Goal: Check status: Check status

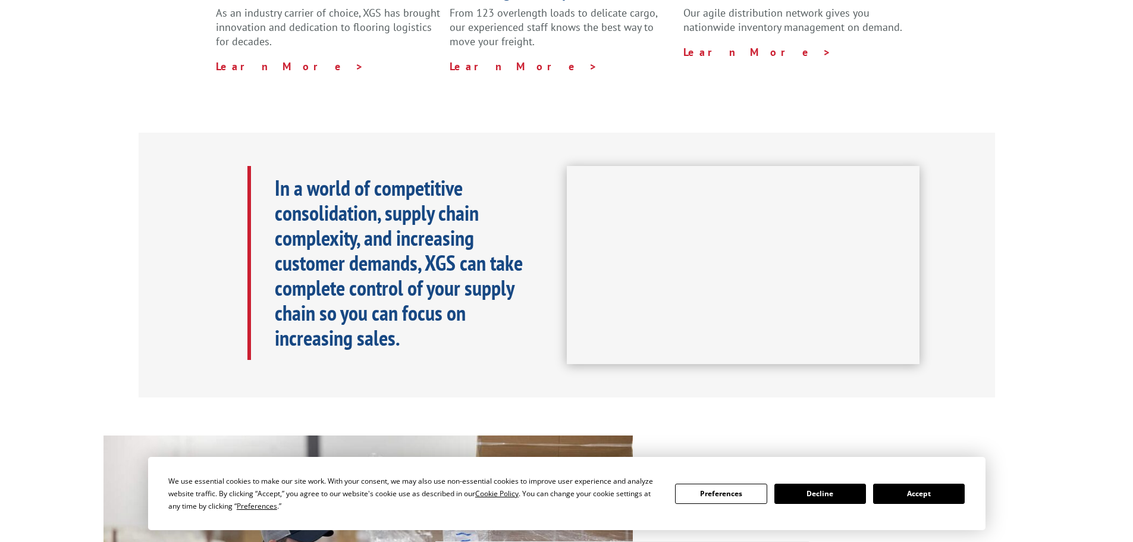
scroll to position [476, 0]
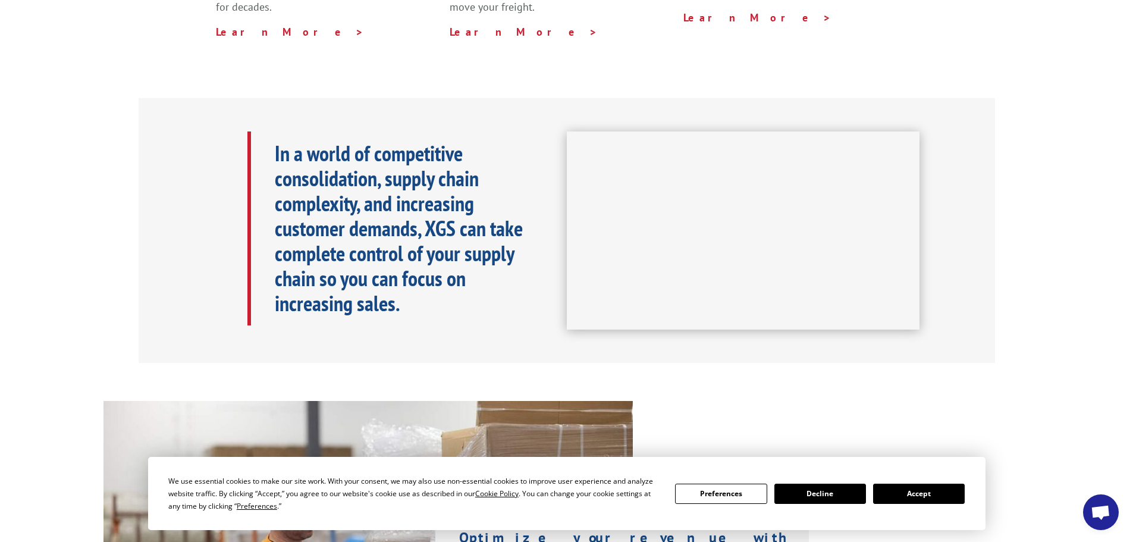
click at [907, 494] on button "Accept" at bounding box center [919, 493] width 92 height 20
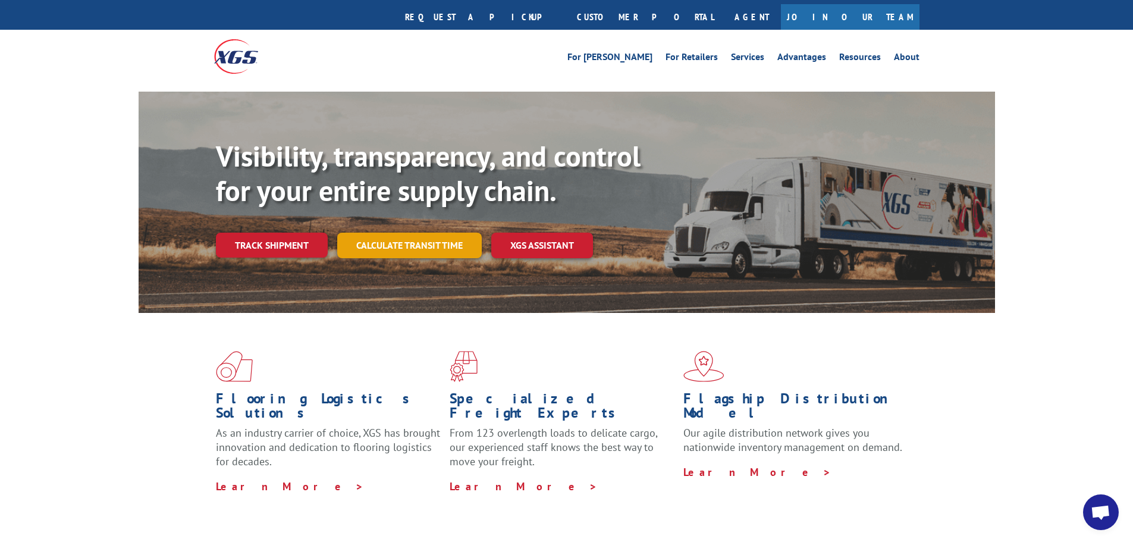
scroll to position [0, 0]
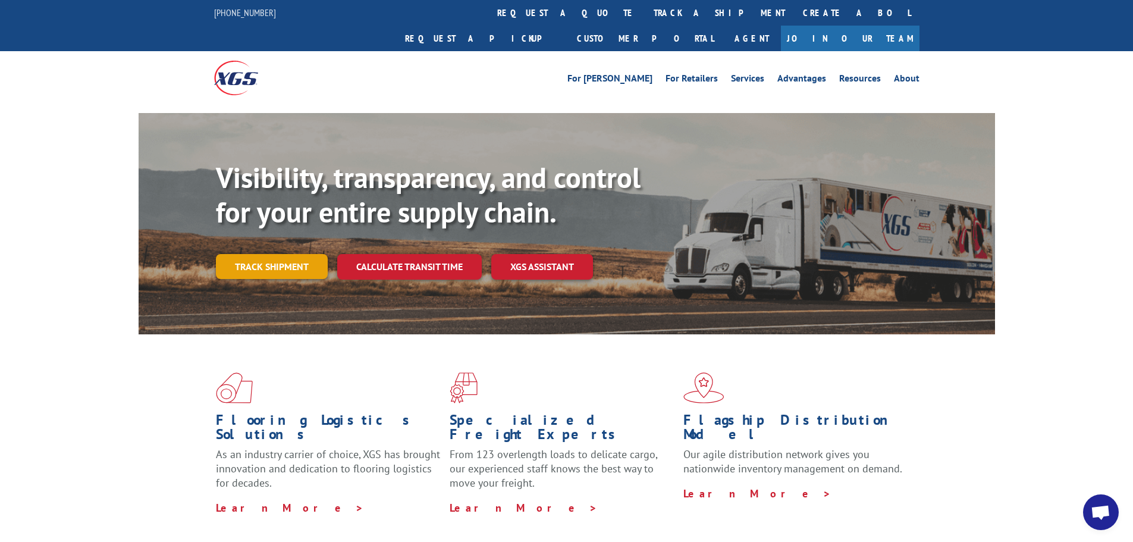
click at [249, 254] on link "Track shipment" at bounding box center [272, 266] width 112 height 25
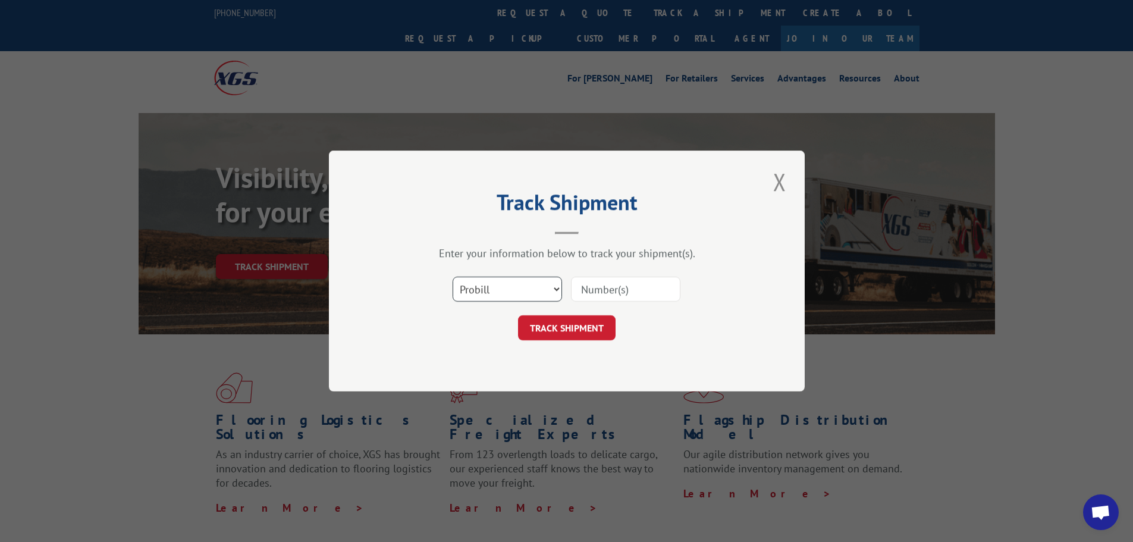
click at [502, 289] on select "Select category... Probill BOL PO" at bounding box center [507, 289] width 109 height 25
click at [453, 277] on select "Select category... Probill BOL PO" at bounding box center [507, 289] width 109 height 25
click at [579, 294] on input at bounding box center [625, 289] width 109 height 25
paste input "5944289"
type input "5944289"
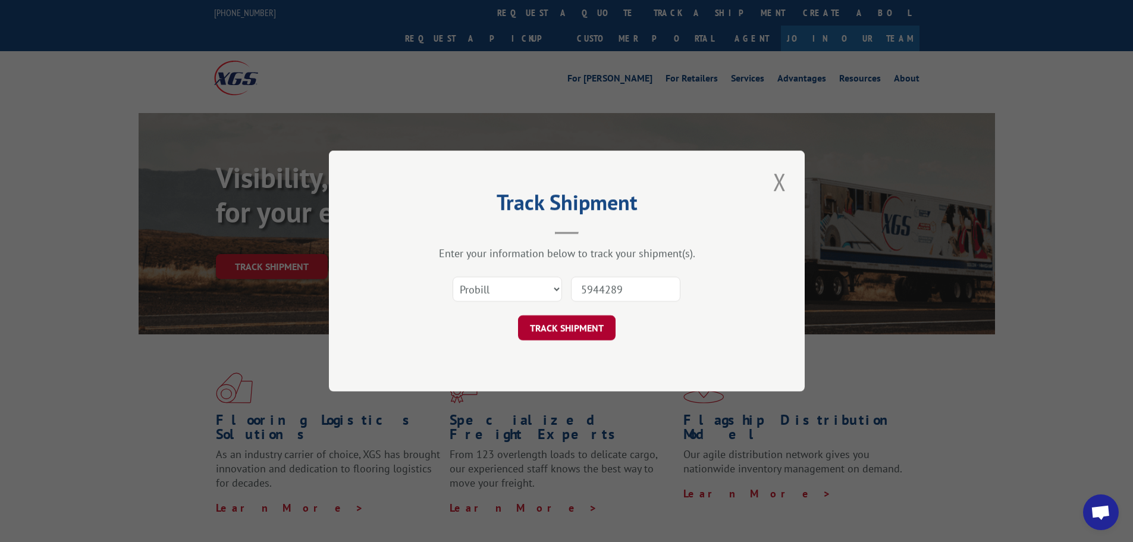
click at [582, 324] on button "TRACK SHIPMENT" at bounding box center [567, 327] width 98 height 25
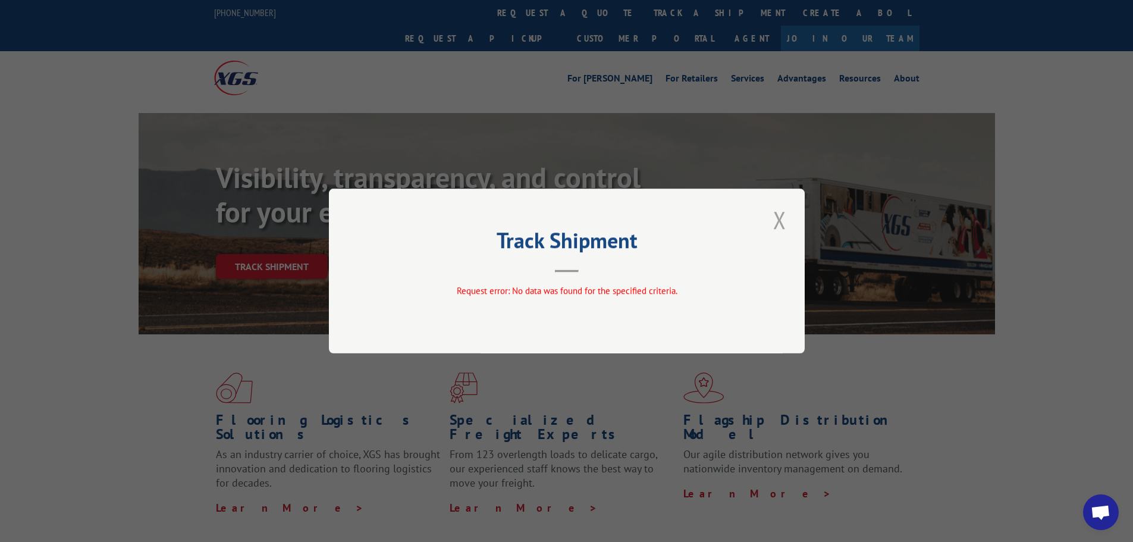
click at [781, 218] on button "Close modal" at bounding box center [780, 219] width 20 height 33
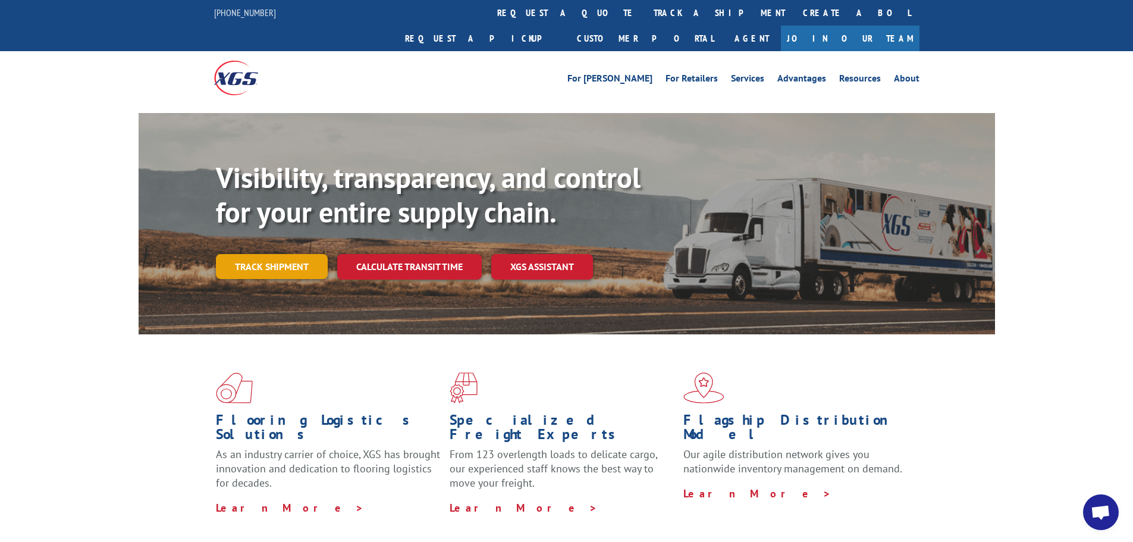
click at [279, 254] on link "Track shipment" at bounding box center [272, 266] width 112 height 25
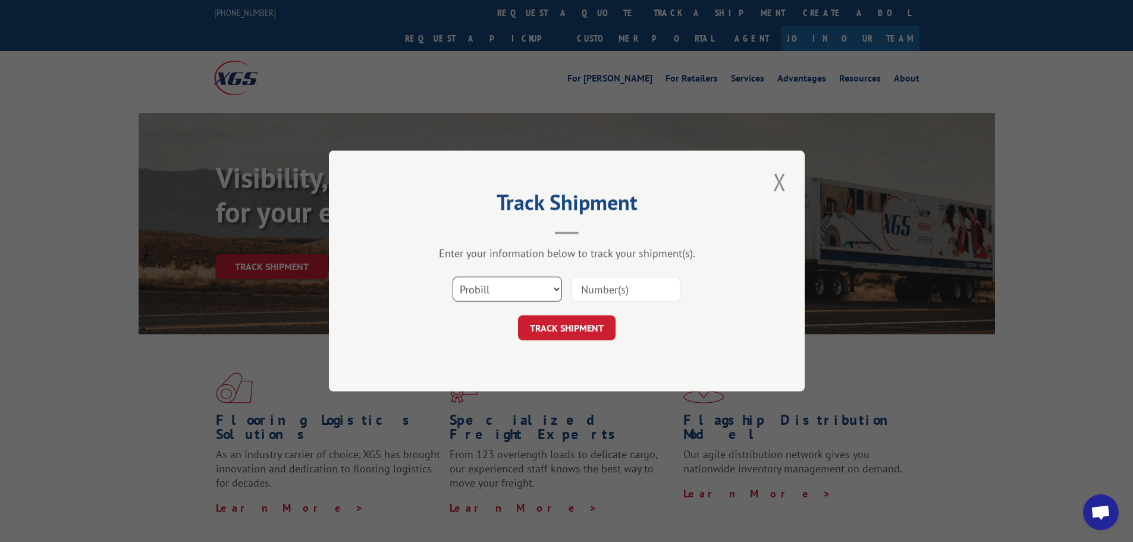
click at [489, 288] on select "Select category... Probill BOL PO" at bounding box center [507, 289] width 109 height 25
select select "bol"
click at [453, 277] on select "Select category... Probill BOL PO" at bounding box center [507, 289] width 109 height 25
click at [631, 285] on input at bounding box center [625, 289] width 109 height 25
drag, startPoint x: 623, startPoint y: 284, endPoint x: 580, endPoint y: 290, distance: 43.1
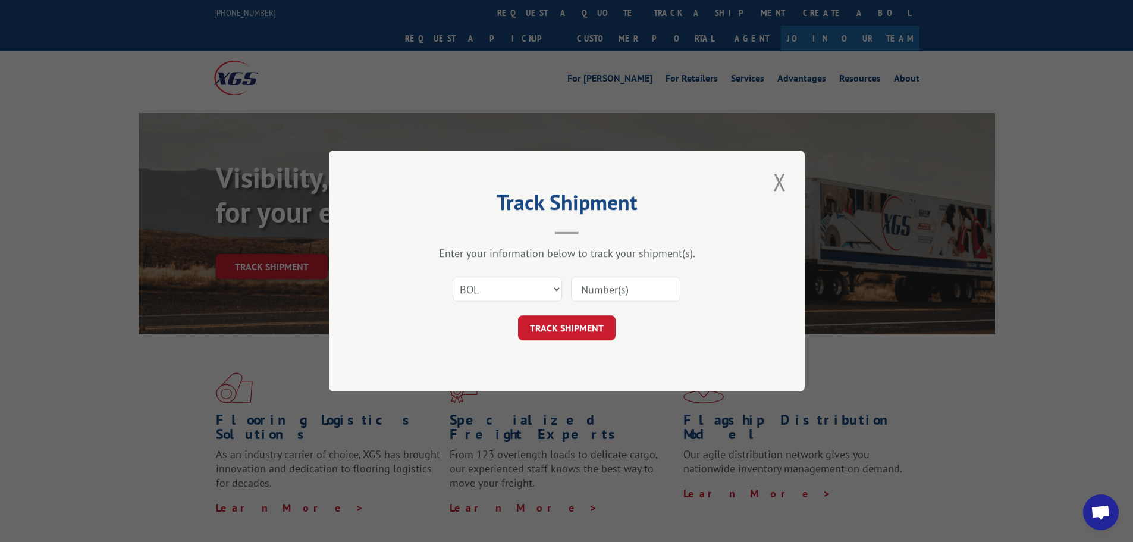
click at [580, 290] on input at bounding box center [625, 289] width 109 height 25
paste input "5944289"
type input "5944289"
click at [589, 323] on button "TRACK SHIPMENT" at bounding box center [567, 327] width 98 height 25
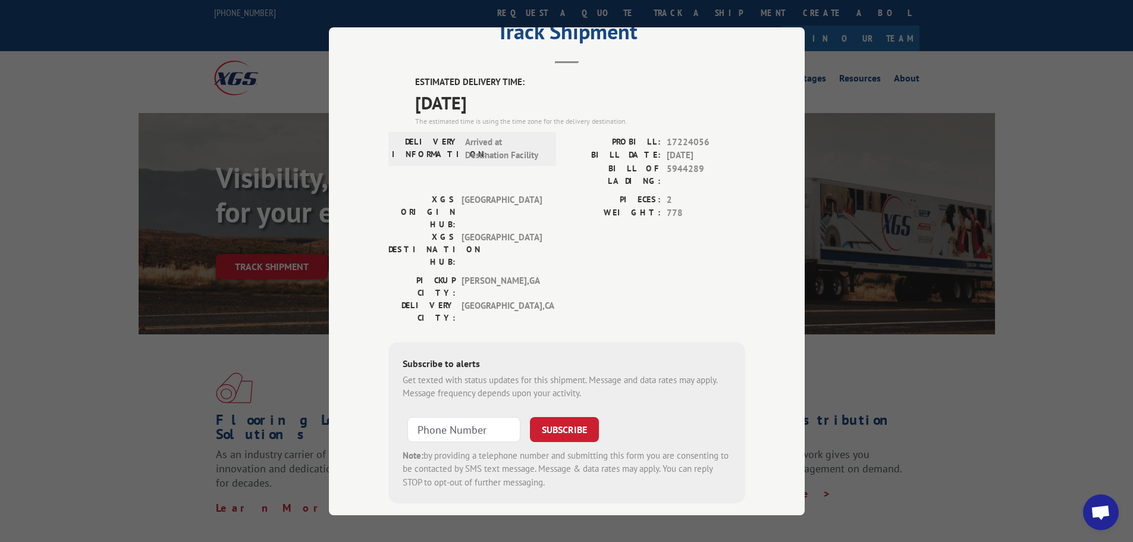
scroll to position [33, 0]
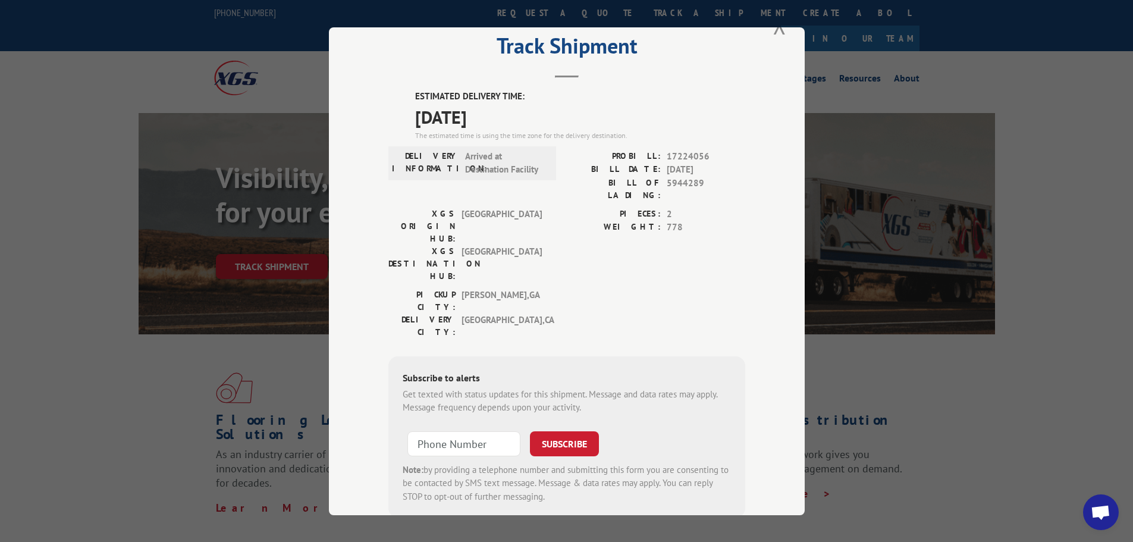
click at [743, 246] on div "Track Shipment ESTIMATED DELIVERY TIME: [DATE] The estimated time is using the …" at bounding box center [567, 271] width 476 height 488
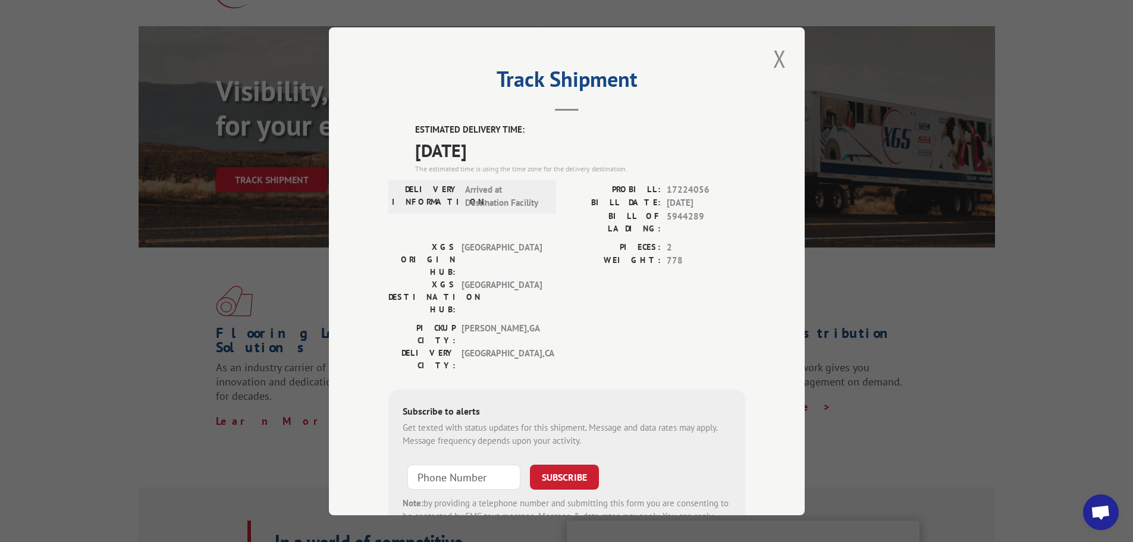
scroll to position [0, 0]
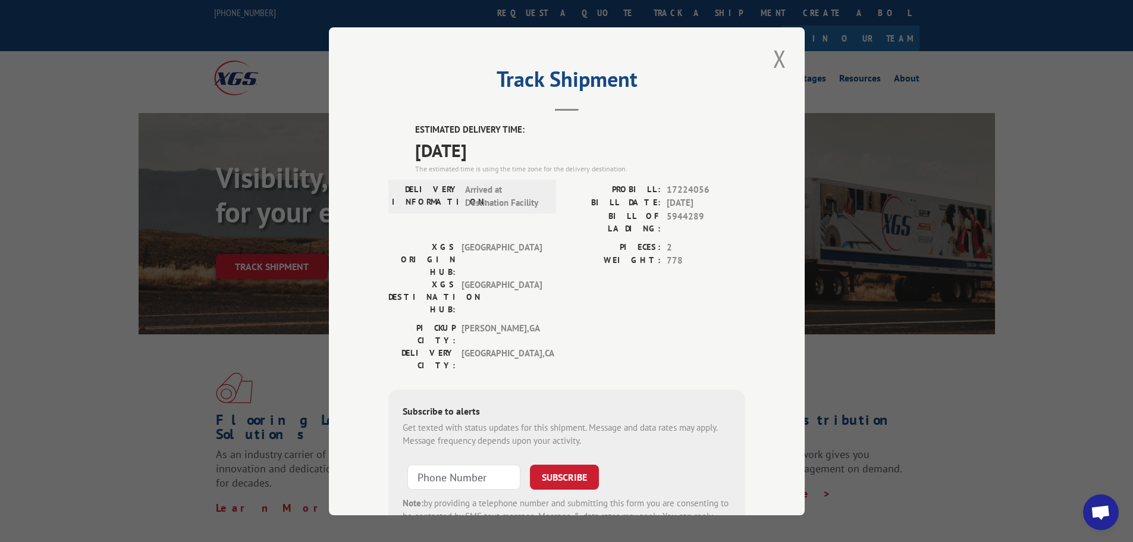
click at [667, 254] on span "778" at bounding box center [706, 261] width 78 height 14
click at [667, 187] on span "17224056" at bounding box center [706, 190] width 78 height 14
click at [666, 227] on div "PROBILL: 17224056 BILL DATE: [DATE] BILL OF LADING: 5944289" at bounding box center [656, 212] width 178 height 58
click at [667, 210] on span "5944289" at bounding box center [706, 221] width 78 height 25
click at [675, 271] on div "PIECES: 2 WEIGHT: 778" at bounding box center [656, 280] width 178 height 81
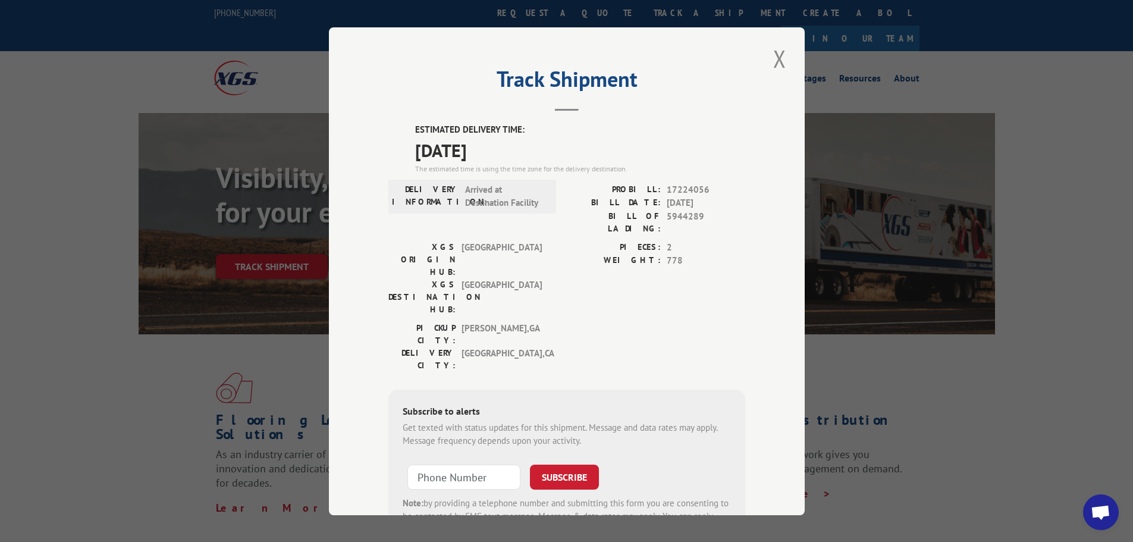
click at [670, 254] on span "778" at bounding box center [706, 261] width 78 height 14
click at [673, 240] on span "2" at bounding box center [706, 247] width 78 height 14
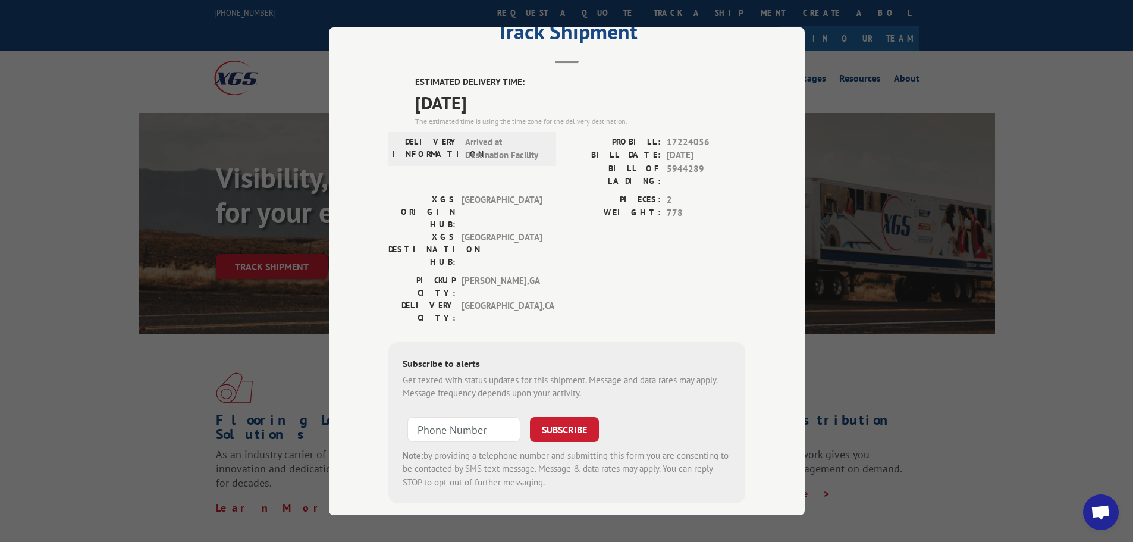
scroll to position [18, 0]
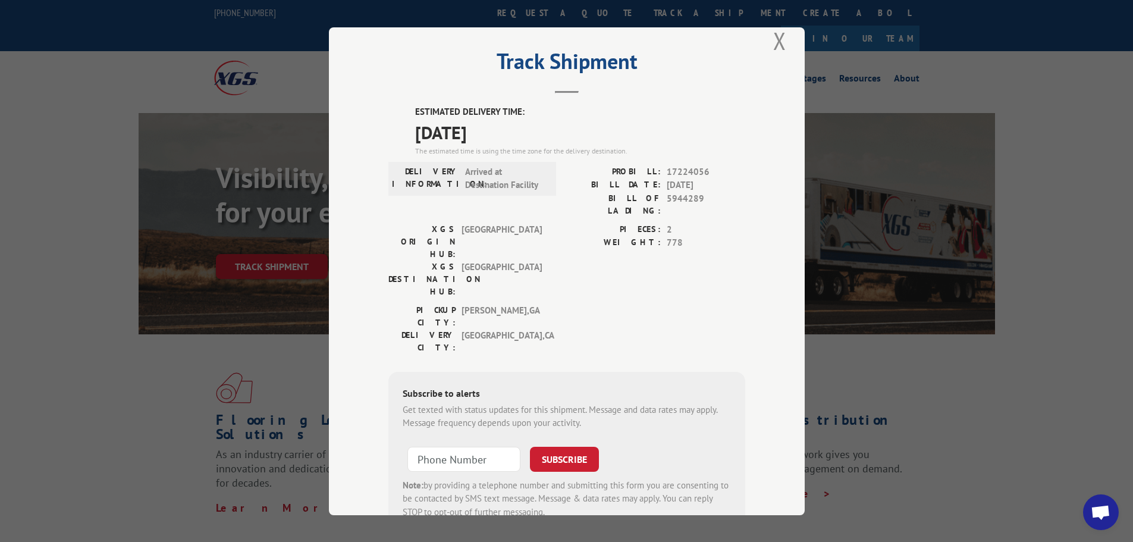
click at [728, 251] on div "PIECES: 2 WEIGHT: 778" at bounding box center [656, 262] width 178 height 81
click at [723, 251] on div "PIECES: 2 WEIGHT: 778" at bounding box center [656, 262] width 178 height 81
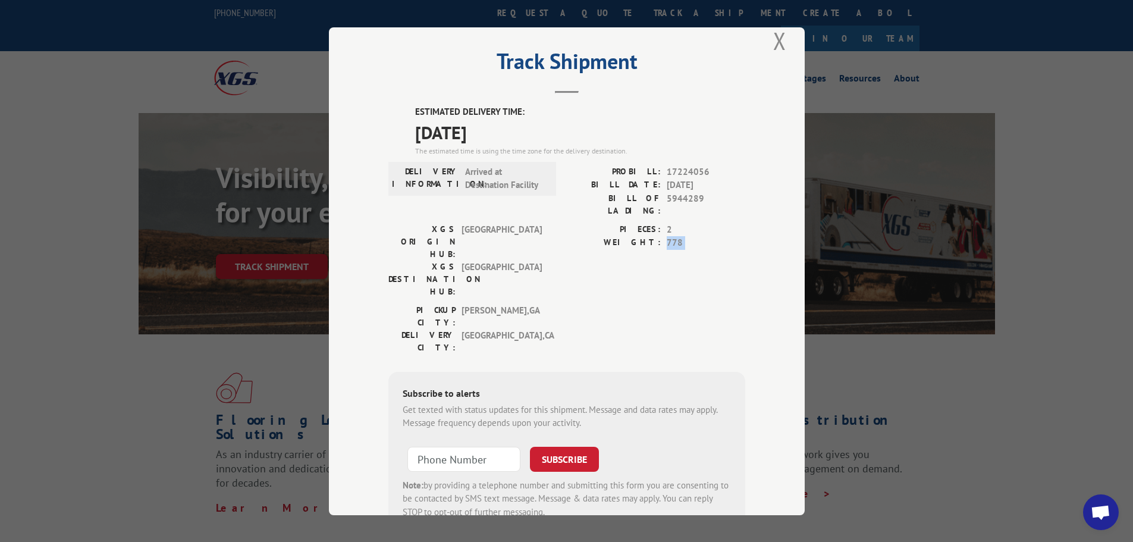
click at [723, 251] on div "PIECES: 2 WEIGHT: 778" at bounding box center [656, 262] width 178 height 81
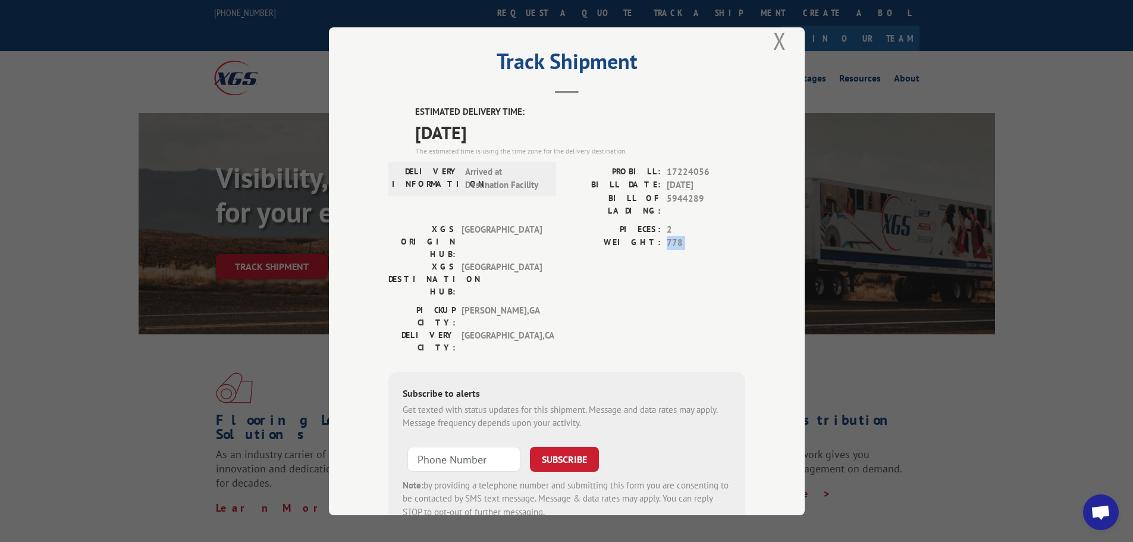
click at [723, 251] on div "PIECES: 2 WEIGHT: 778" at bounding box center [656, 262] width 178 height 81
click at [567, 237] on label "WEIGHT:" at bounding box center [614, 243] width 94 height 14
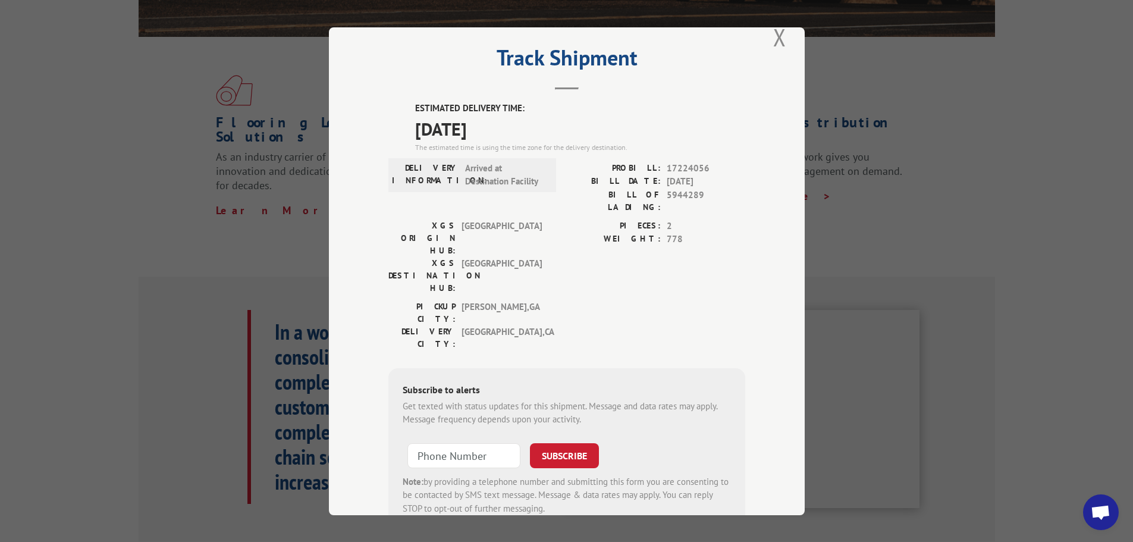
scroll to position [0, 0]
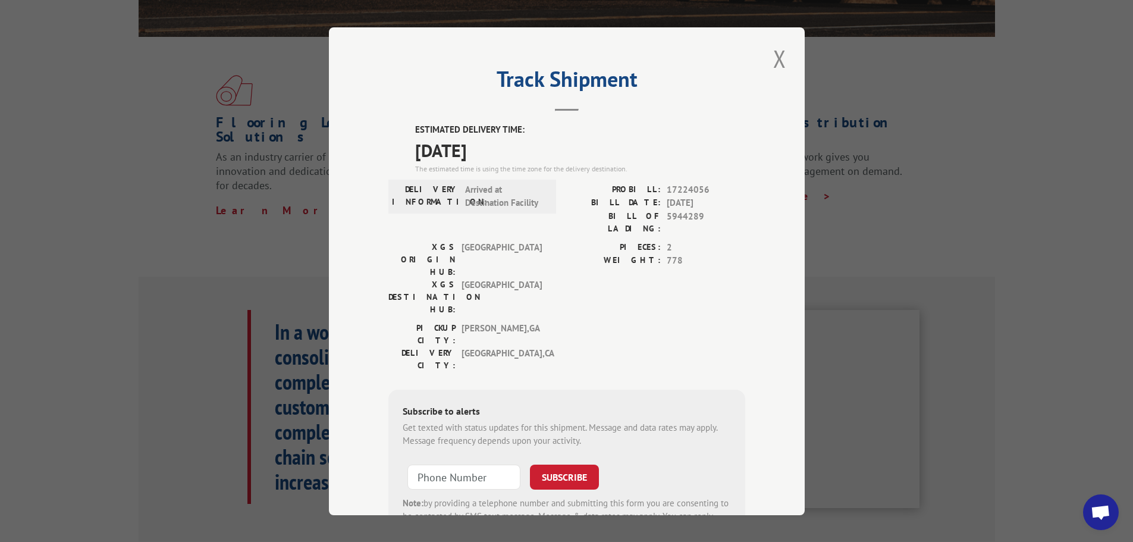
click at [658, 256] on div "WEIGHT: 778" at bounding box center [656, 261] width 178 height 14
click at [686, 254] on span "778" at bounding box center [706, 261] width 78 height 14
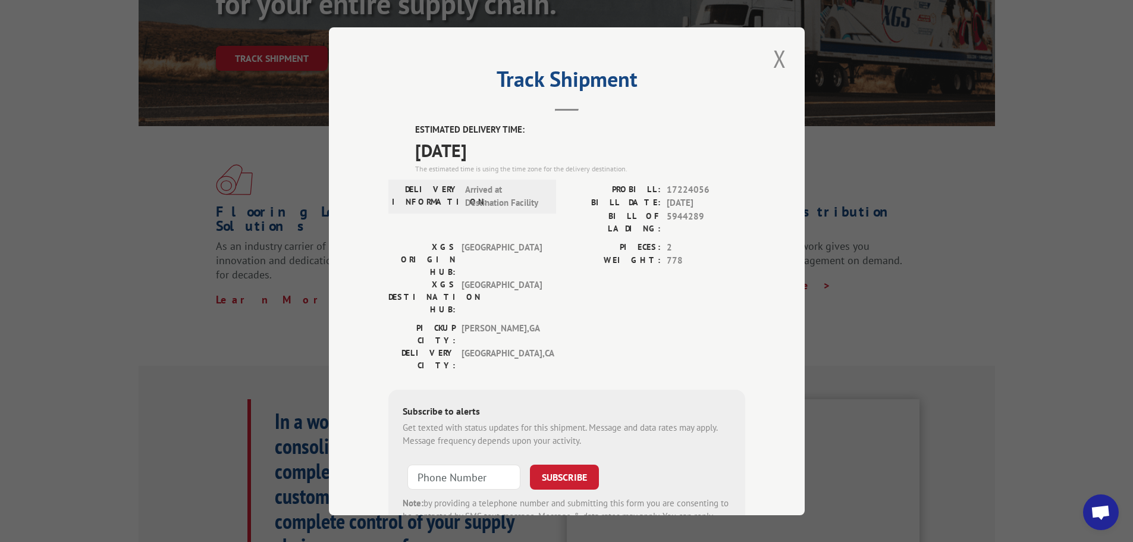
scroll to position [59, 0]
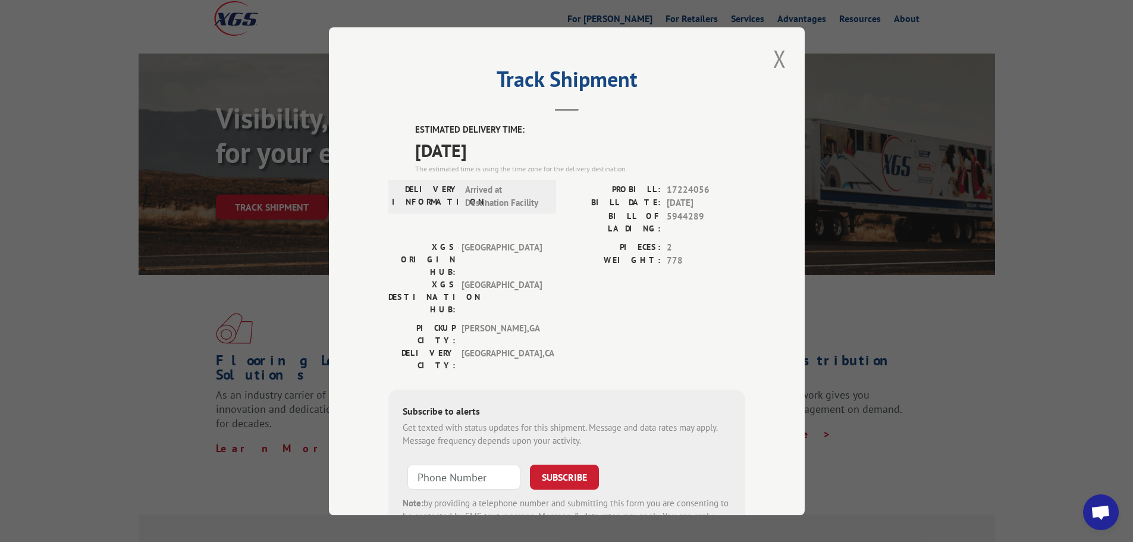
click at [468, 164] on div "The estimated time is using the time zone for the delivery destination." at bounding box center [580, 168] width 330 height 11
click at [775, 59] on button "Close modal" at bounding box center [780, 58] width 20 height 33
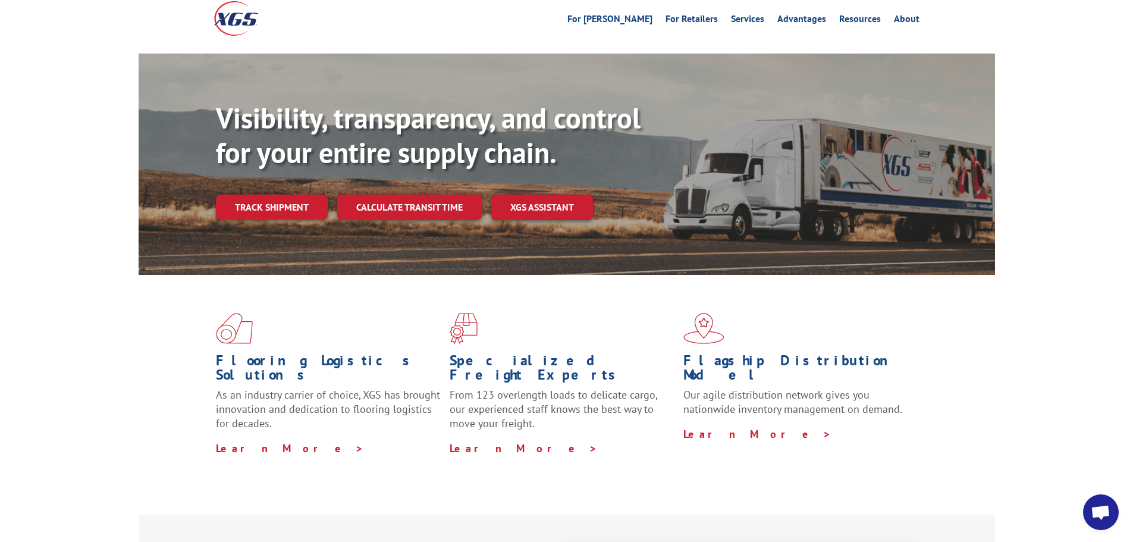
click at [1051, 149] on div "Visibility, transparency, and control for your entire supply chain. Track shipm…" at bounding box center [566, 176] width 1133 height 244
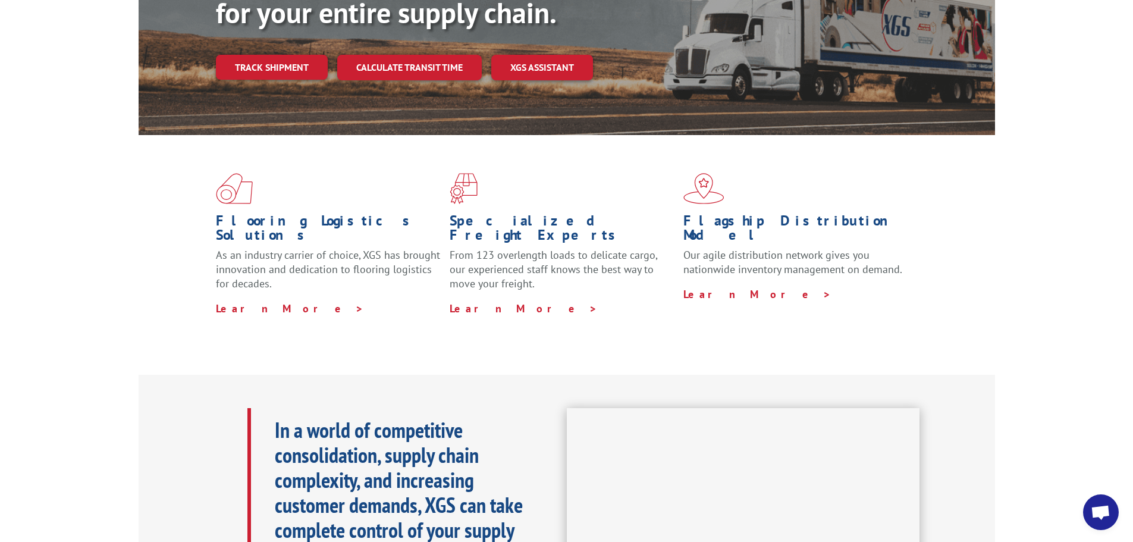
scroll to position [0, 0]
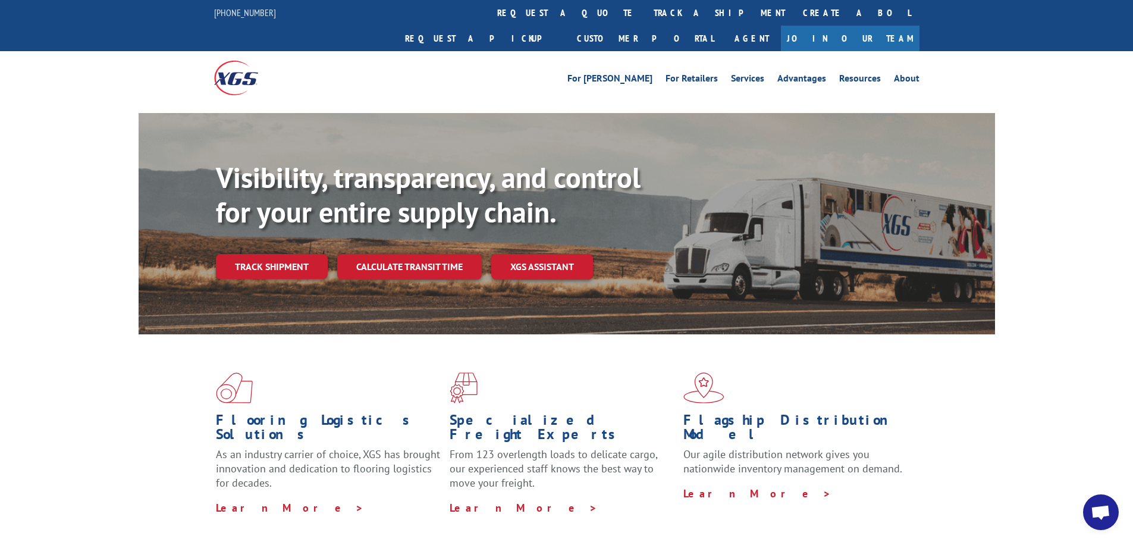
click at [1097, 72] on div "For [PERSON_NAME] For Retailers Services Advantages Resources About For [PERSON…" at bounding box center [566, 77] width 1133 height 53
drag, startPoint x: 1061, startPoint y: 146, endPoint x: 1066, endPoint y: 138, distance: 9.1
click at [1063, 145] on div "Visibility, transparency, and control for your entire supply chain. Track shipm…" at bounding box center [566, 235] width 1133 height 244
